Goal: Complete application form: Complete application form

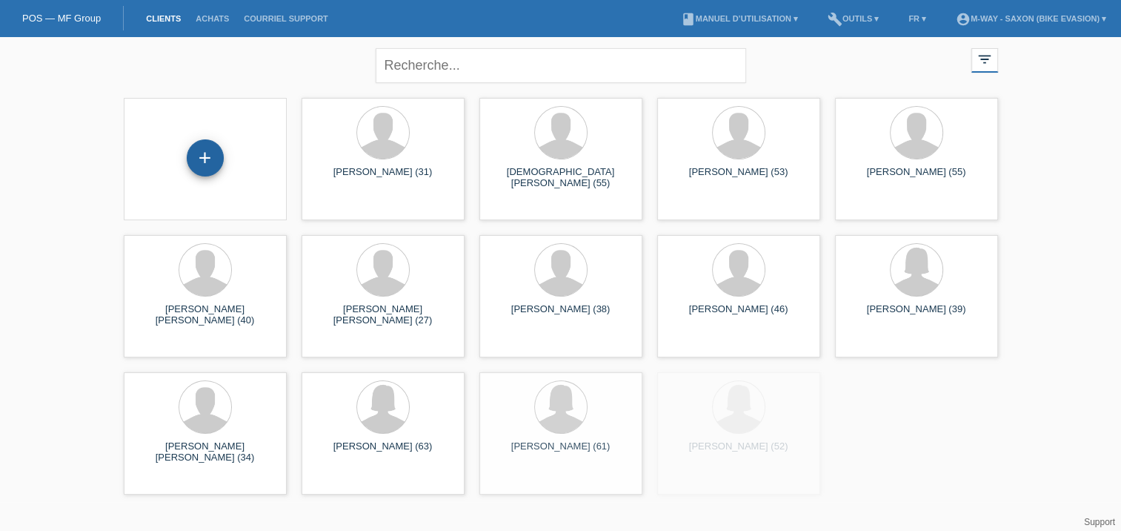
click at [219, 154] on div "+" at bounding box center [205, 157] width 36 height 25
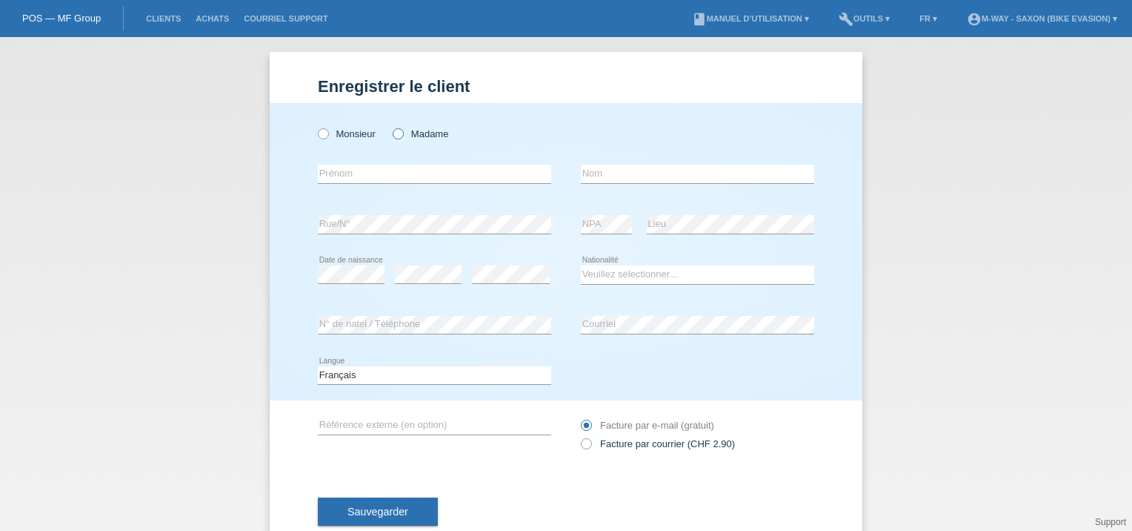
click at [390, 126] on icon at bounding box center [390, 126] width 0 height 0
click at [393, 133] on input "Madame" at bounding box center [398, 133] width 10 height 10
radio input "true"
click at [371, 169] on input "text" at bounding box center [434, 173] width 233 height 19
type input "[PERSON_NAME]"
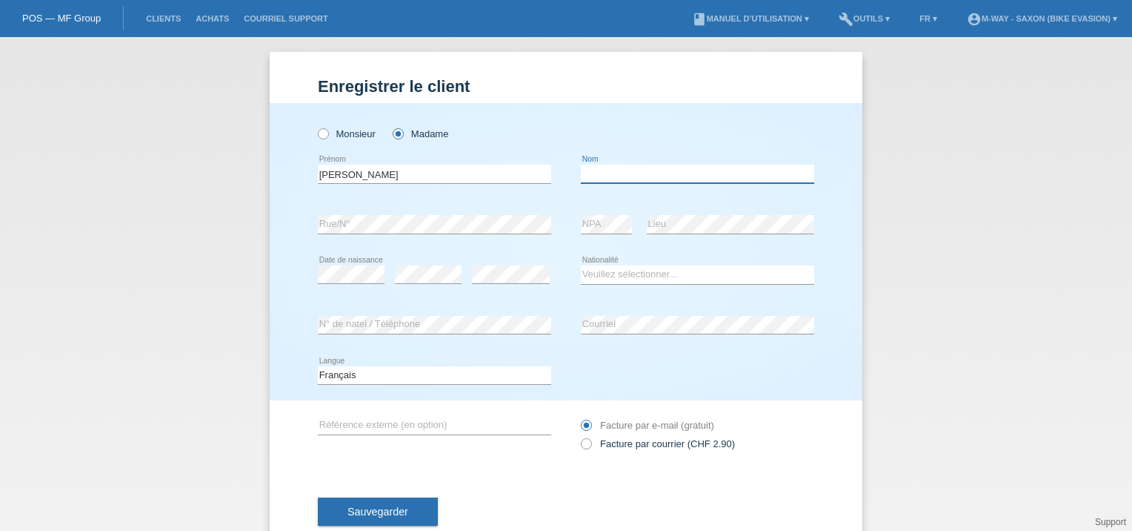
click at [615, 166] on input "text" at bounding box center [697, 173] width 233 height 19
type input "[PERSON_NAME]"
click at [501, 264] on div "error" at bounding box center [511, 275] width 78 height 50
click at [593, 270] on select "Veuillez sélectionner... Suisse Allemagne Autriche Liechtenstein ------------ A…" at bounding box center [697, 274] width 233 height 18
select select "CH"
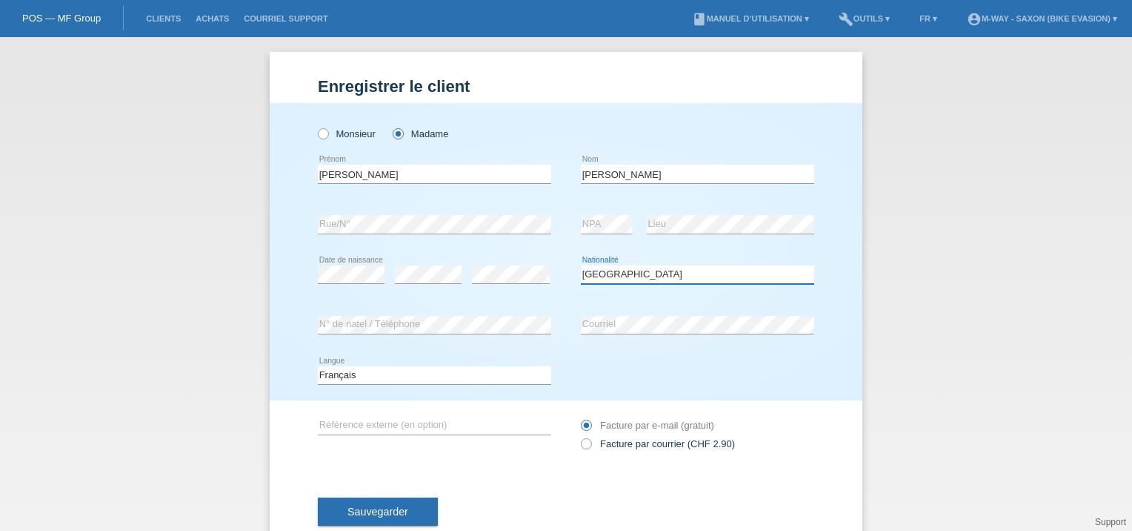
click at [581, 265] on select "Veuillez sélectionner... Suisse Allemagne Autriche Liechtenstein ------------ A…" at bounding box center [697, 274] width 233 height 18
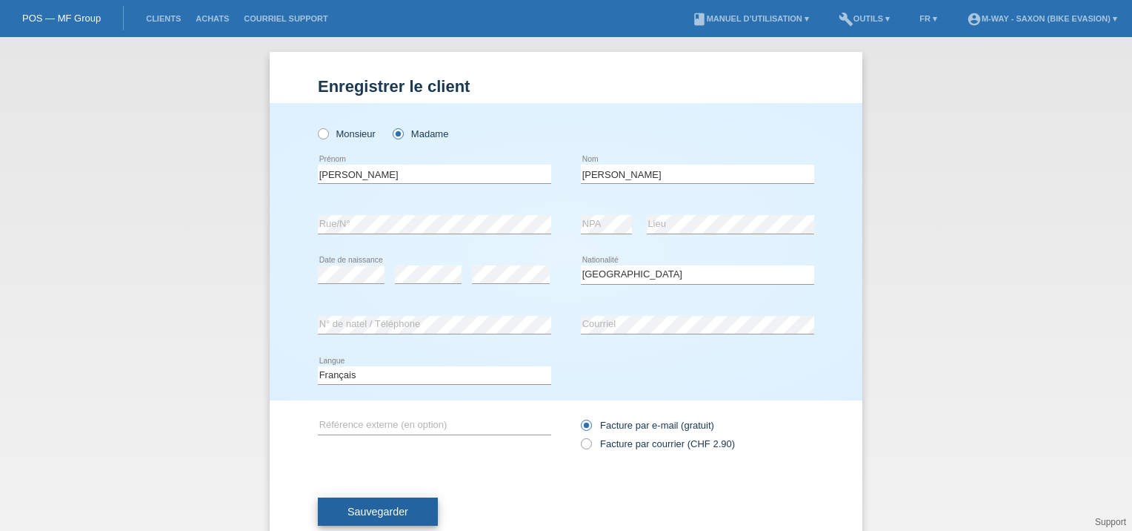
click at [399, 508] on span "Sauvegarder" at bounding box center [378, 511] width 61 height 12
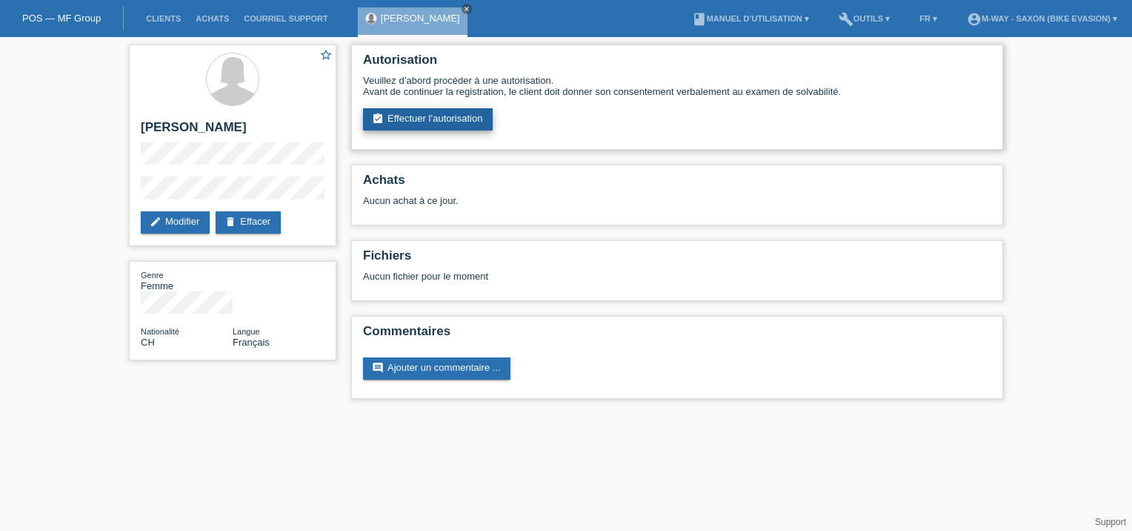
click at [436, 122] on link "assignment_turned_in Effectuer l’autorisation" at bounding box center [428, 119] width 130 height 22
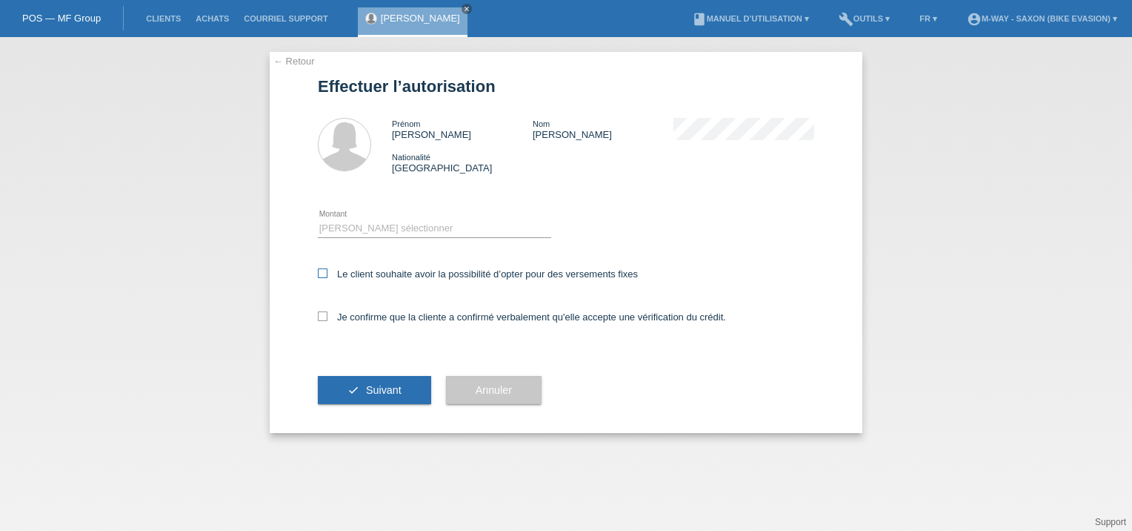
click at [327, 271] on label "Le client souhaite avoir la possibilité d’opter pour des versements fixes" at bounding box center [478, 273] width 320 height 11
click at [327, 271] on input "Le client souhaite avoir la possibilité d’opter pour des versements fixes" at bounding box center [323, 273] width 10 height 10
checkbox input "true"
click at [330, 322] on label "Je confirme que la cliente a confirmé verbalement qu'elle accepte une vérificat…" at bounding box center [522, 316] width 408 height 11
click at [327, 321] on input "Je confirme que la cliente a confirmé verbalement qu'elle accepte une vérificat…" at bounding box center [323, 316] width 10 height 10
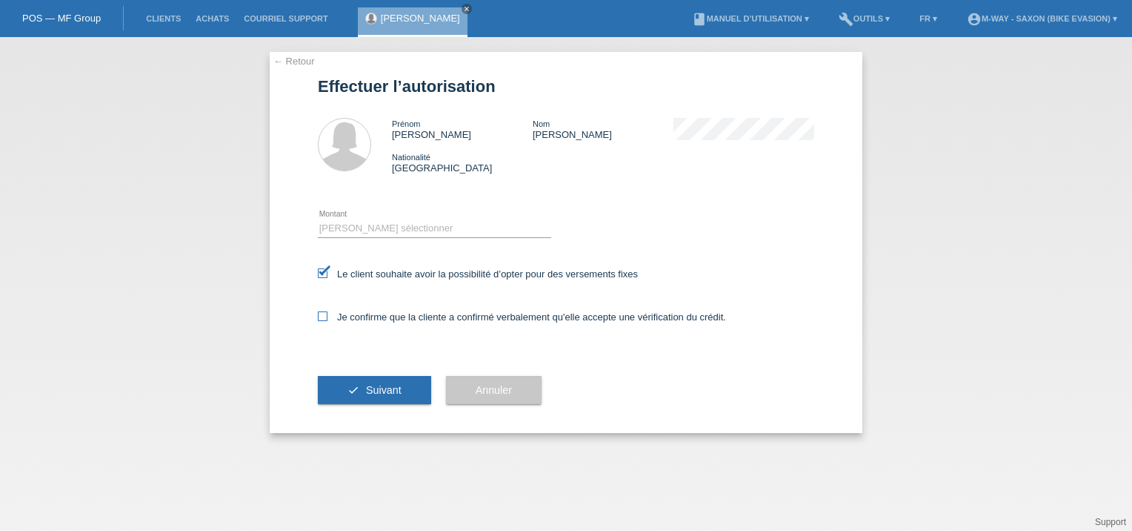
checkbox input "true"
click at [387, 231] on select "Veuillez sélectionner CHF 1.00 - CHF 499.00 CHF 500.00 - CHF 1'999.00 CHF 2'000…" at bounding box center [434, 228] width 233 height 18
select select "3"
click at [318, 219] on select "Veuillez sélectionner CHF 1.00 - CHF 499.00 CHF 500.00 - CHF 1'999.00 CHF 2'000…" at bounding box center [434, 228] width 233 height 18
click at [388, 401] on button "check Suivant" at bounding box center [374, 390] width 113 height 28
